Goal: Task Accomplishment & Management: Use online tool/utility

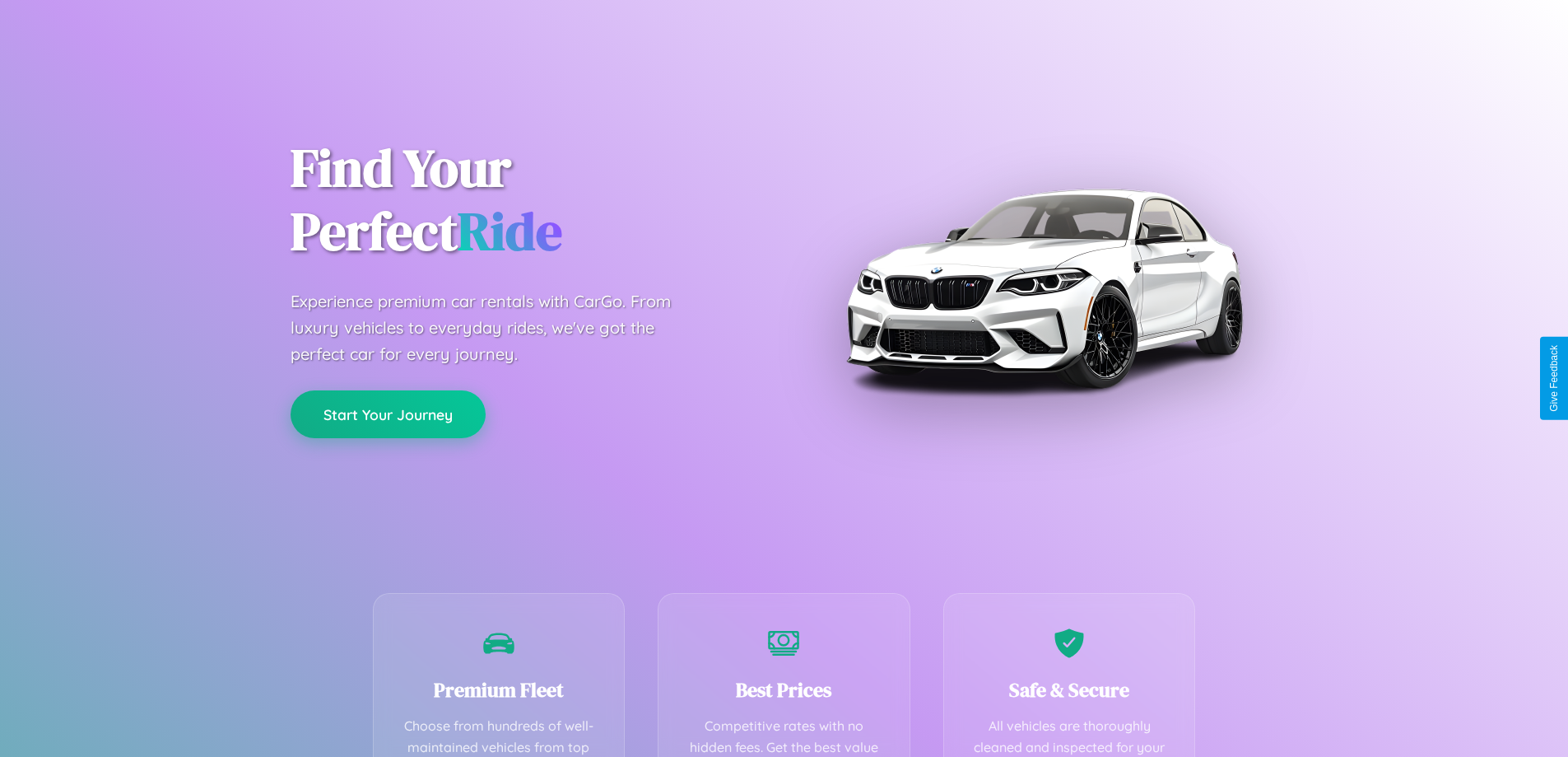
click at [387, 414] on button "Start Your Journey" at bounding box center [387, 414] width 195 height 47
click at [387, 413] on button "Start Your Journey" at bounding box center [387, 414] width 195 height 47
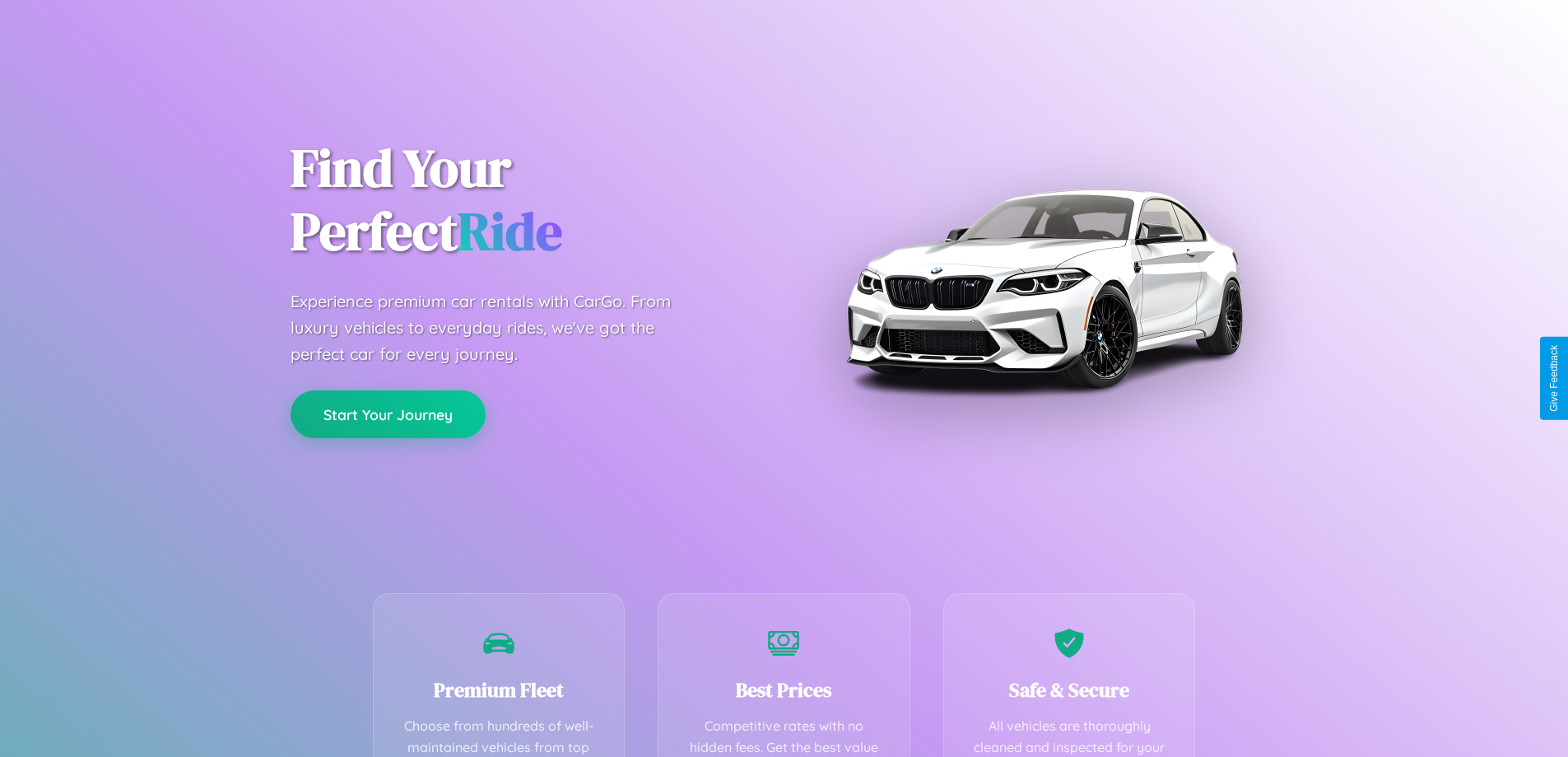
click at [387, 413] on button "Start Your Journey" at bounding box center [387, 414] width 195 height 47
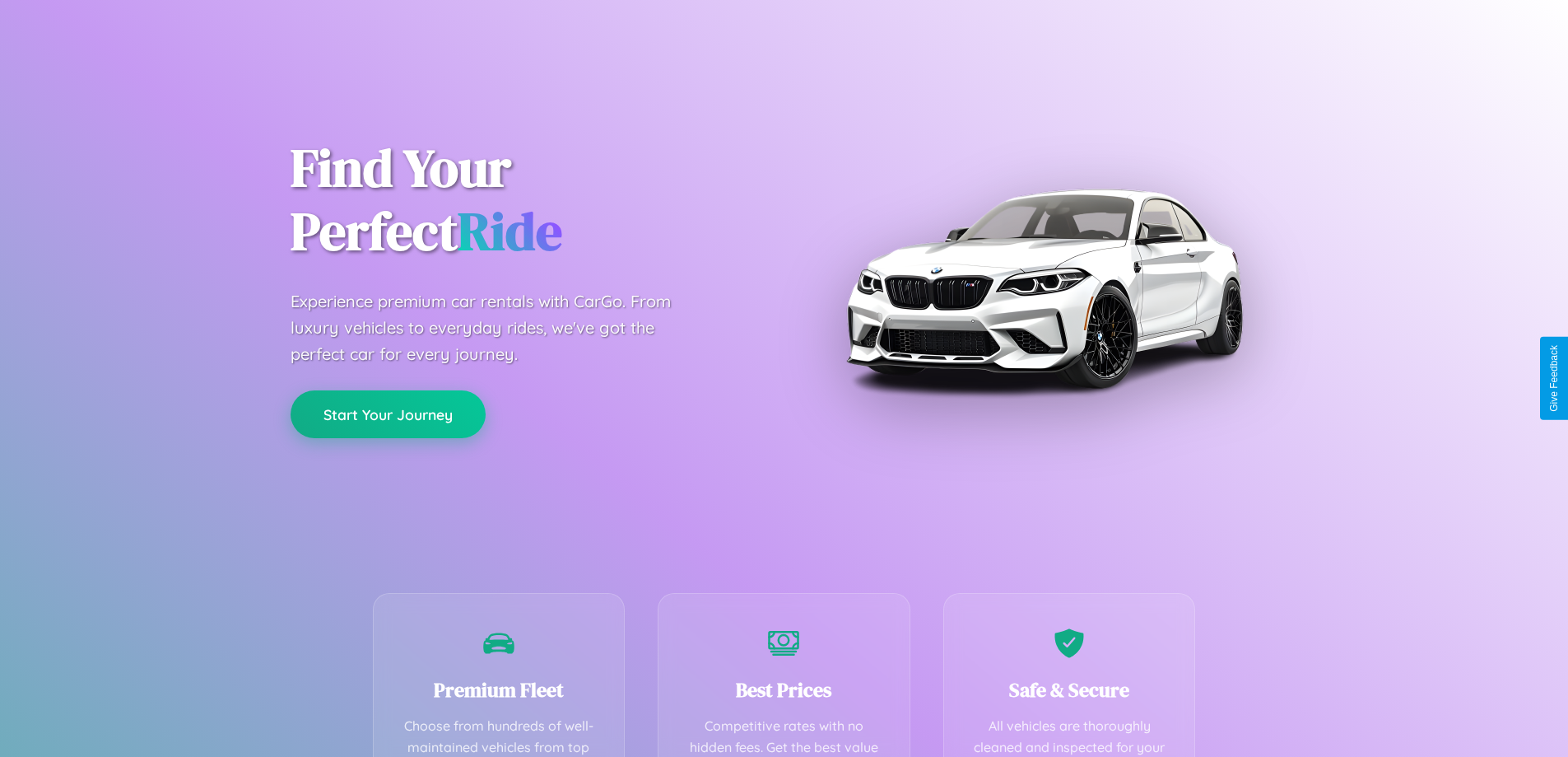
click at [387, 413] on button "Start Your Journey" at bounding box center [387, 414] width 195 height 47
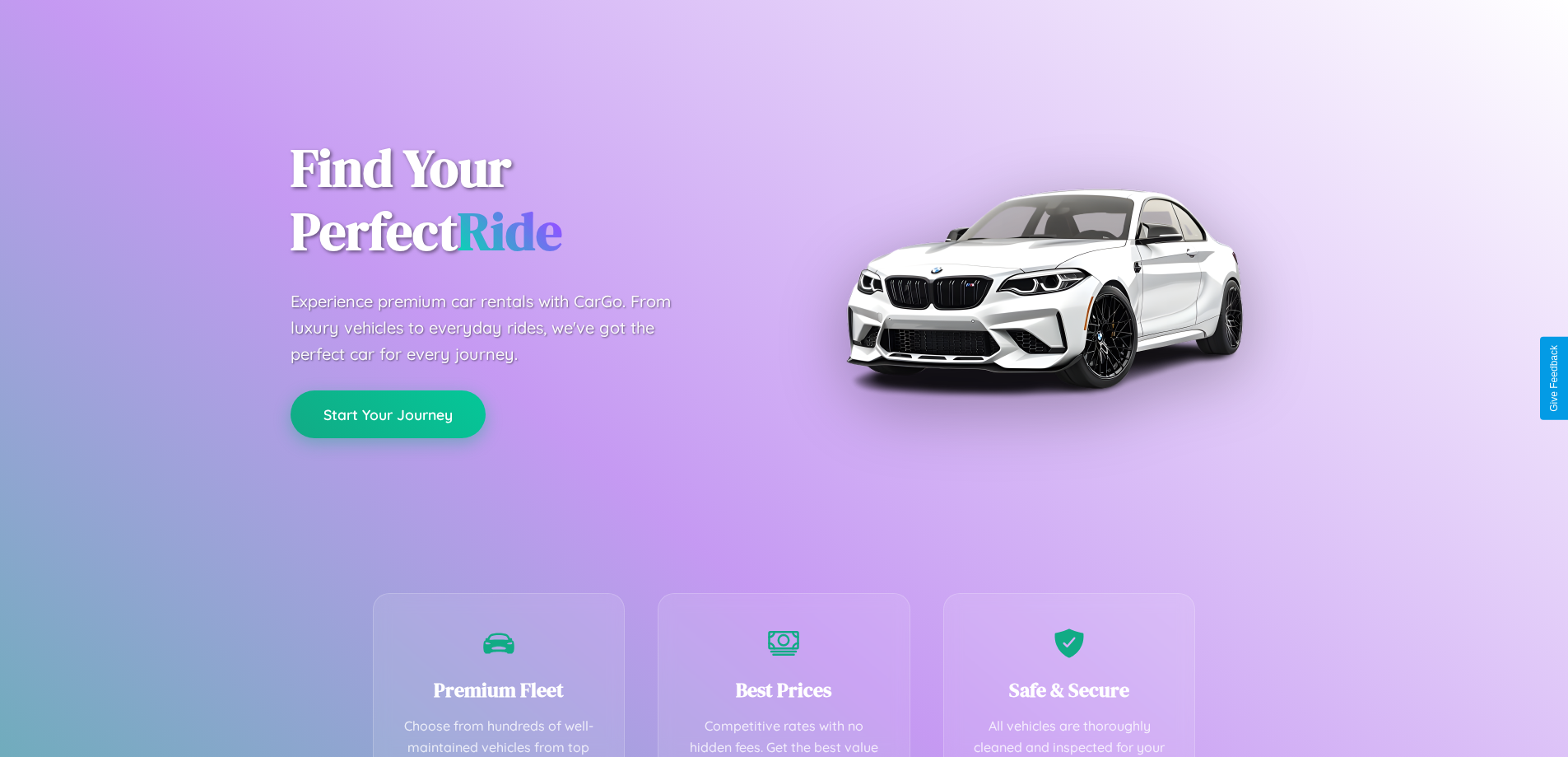
click at [387, 413] on button "Start Your Journey" at bounding box center [387, 414] width 195 height 47
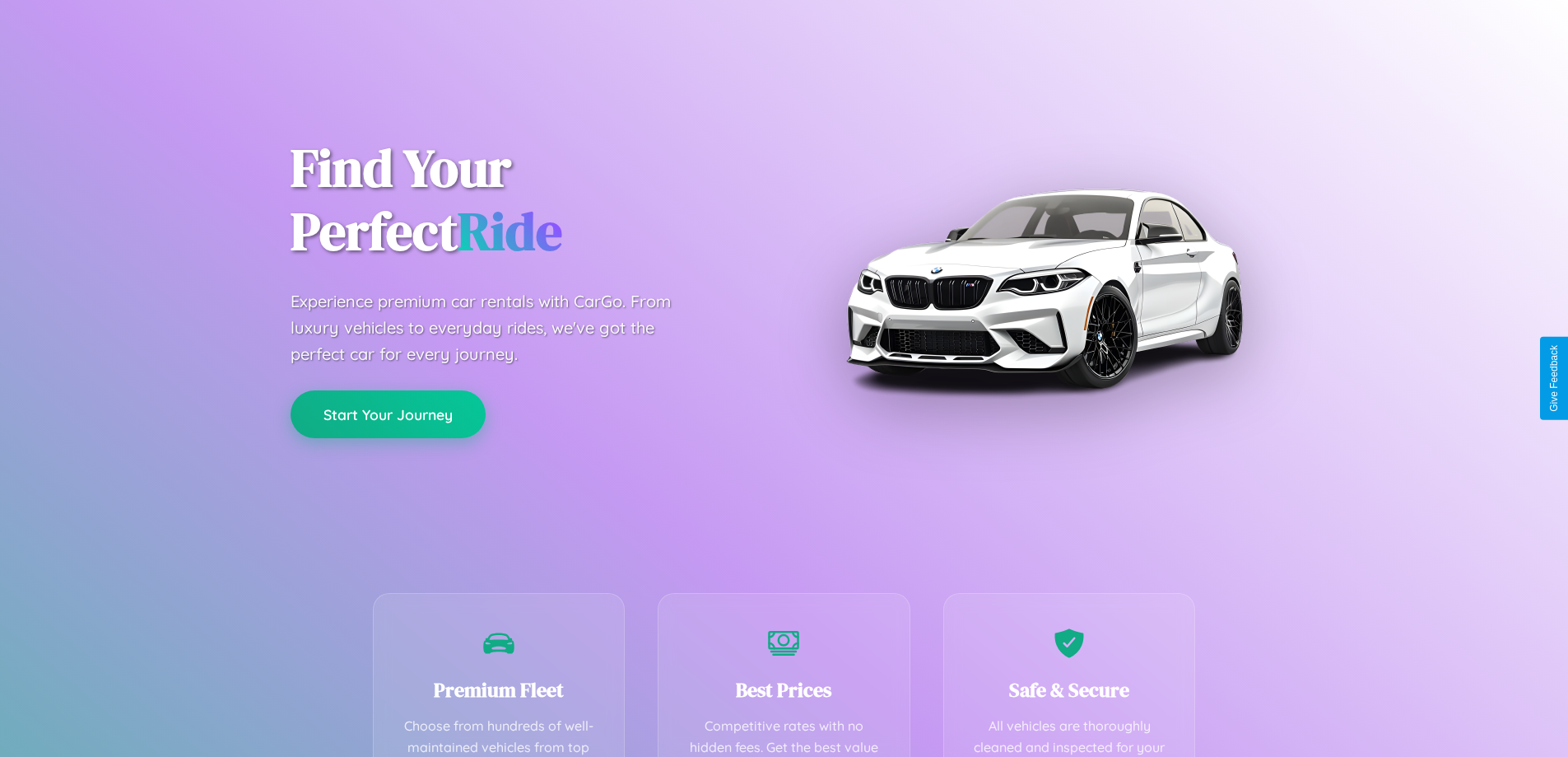
click at [387, 413] on button "Start Your Journey" at bounding box center [387, 414] width 195 height 47
